Goal: Task Accomplishment & Management: Manage account settings

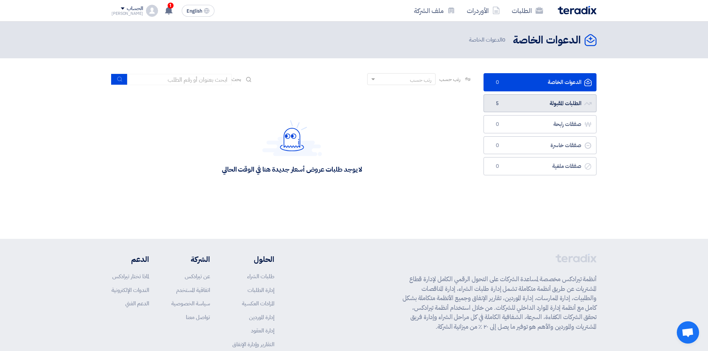
click at [492, 111] on link "الطلبات المقبولة الطلبات المقبولة 5" at bounding box center [540, 103] width 113 height 18
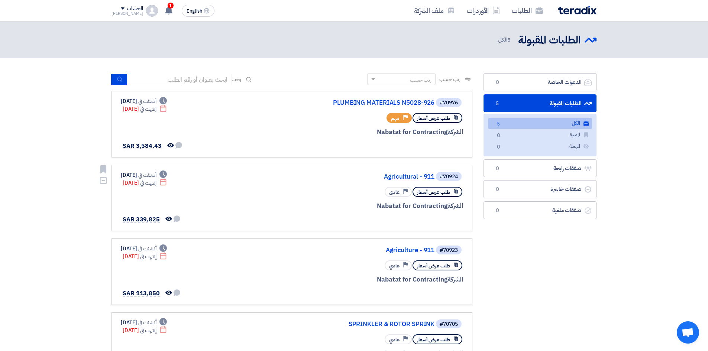
click at [423, 192] on span "طلب عرض أسعار" at bounding box center [433, 192] width 33 height 7
click at [412, 177] on link "Agricultural - 911" at bounding box center [360, 177] width 149 height 7
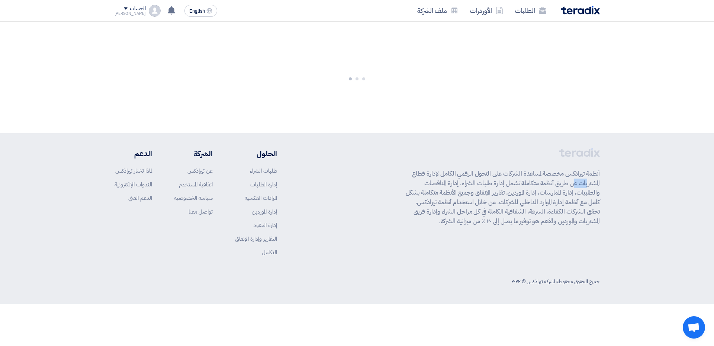
click at [412, 177] on p "أنظمة تيرادكس مخصصة لمساعدة الشركات على التحول الرقمي الكامل لإدارة قطاع المشتر…" at bounding box center [503, 197] width 194 height 57
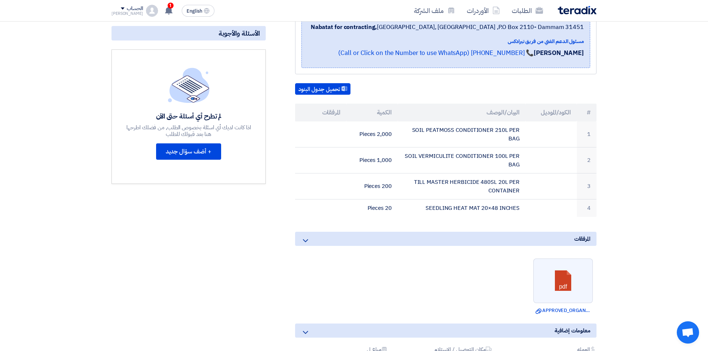
scroll to position [24, 0]
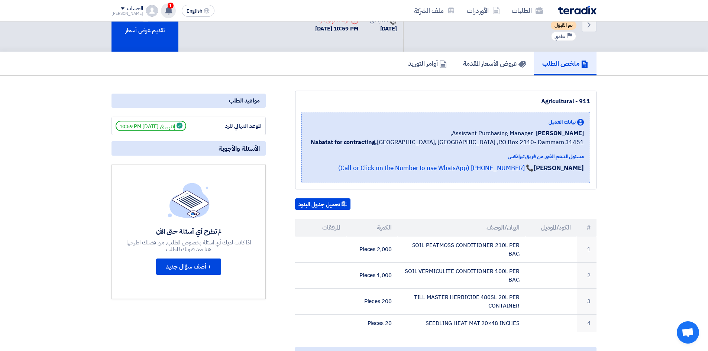
click at [165, 7] on use at bounding box center [168, 10] width 7 height 8
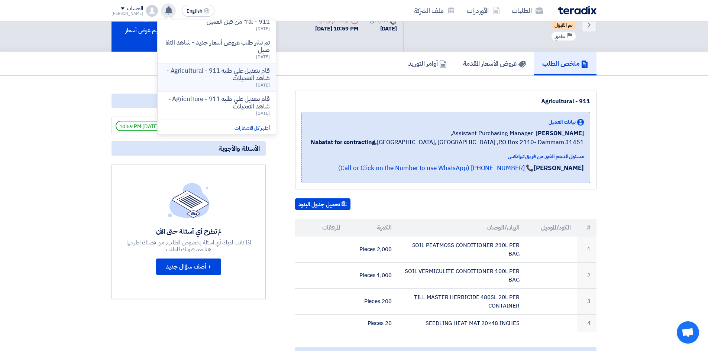
scroll to position [191, 0]
click at [223, 123] on li "أظهر كل الاشعارات" at bounding box center [217, 127] width 118 height 16
